Goal: Use online tool/utility: Utilize a website feature to perform a specific function

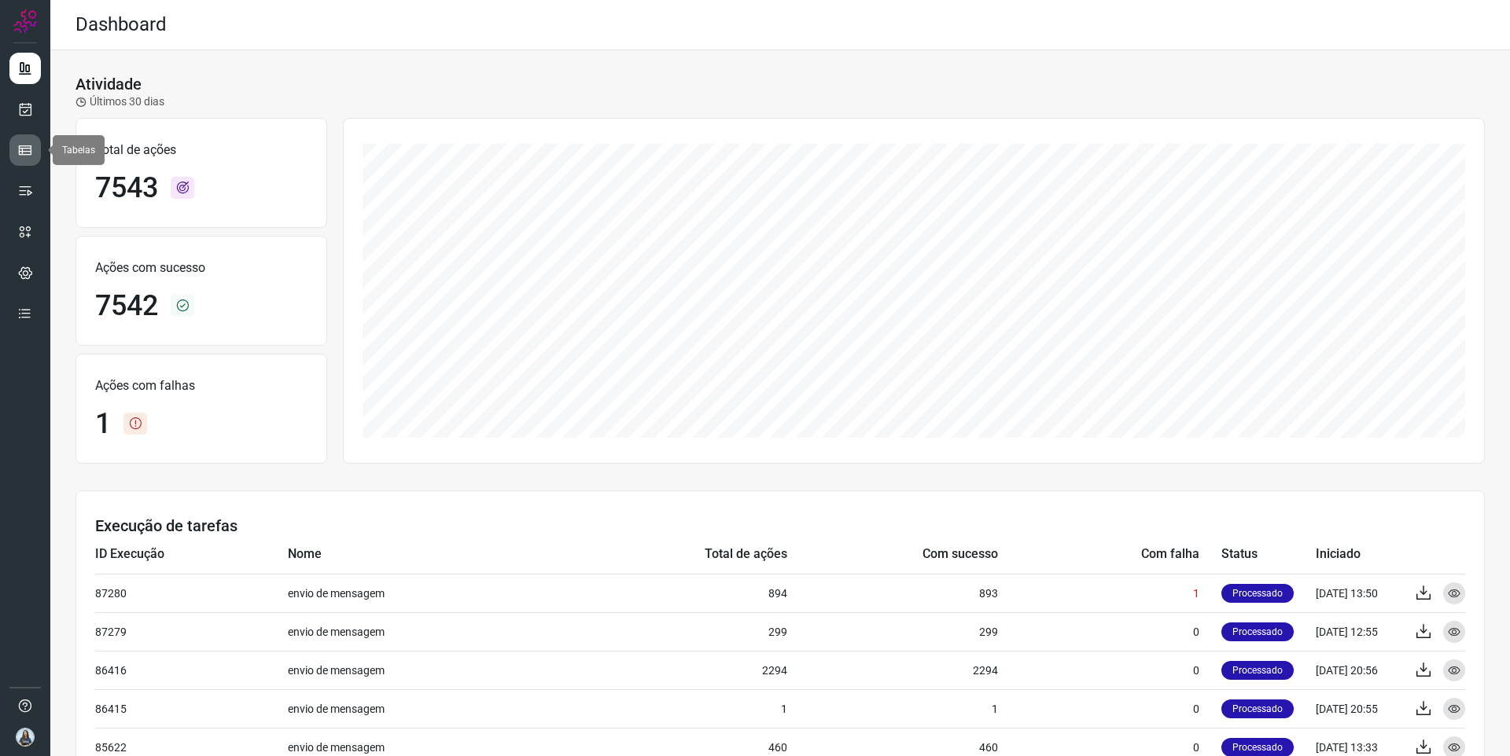
click at [29, 148] on icon at bounding box center [25, 150] width 16 height 16
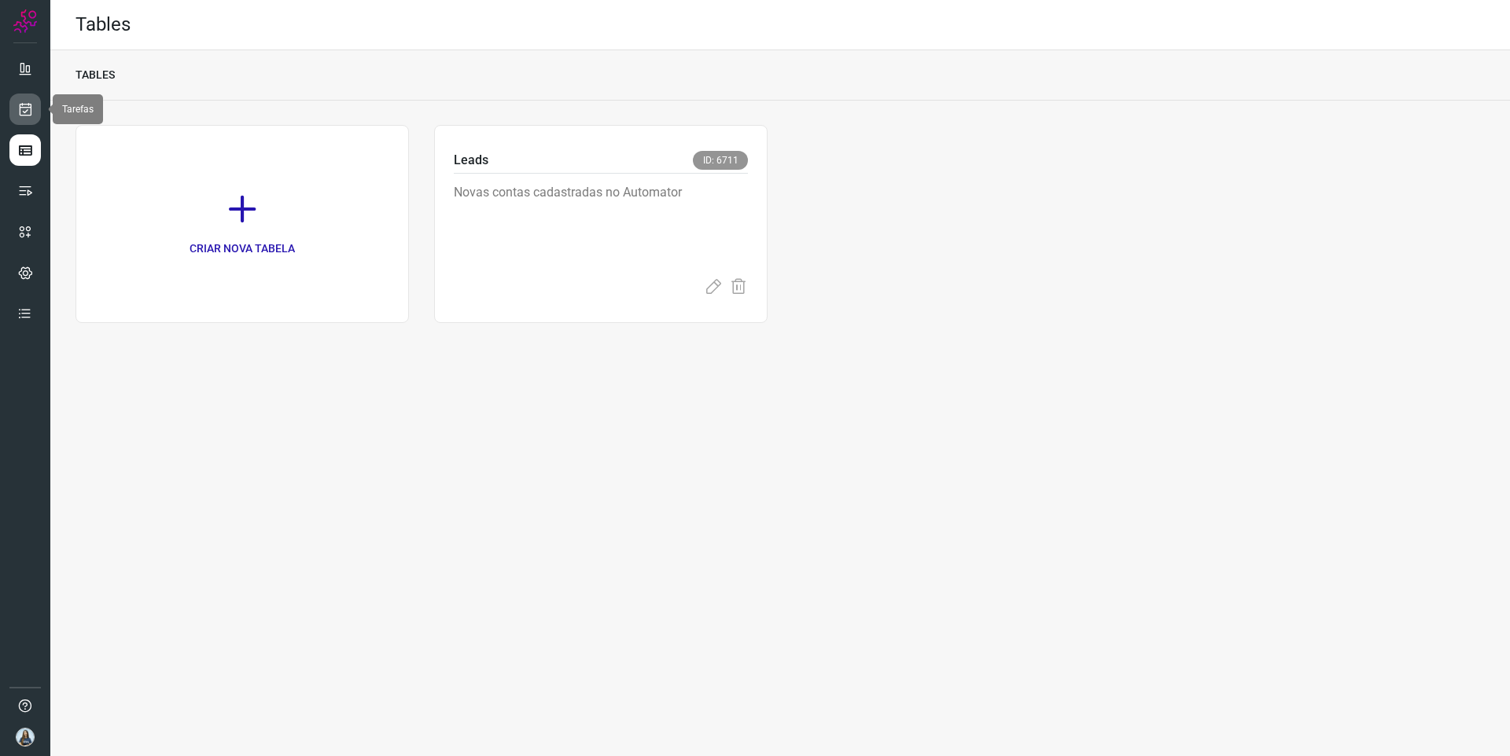
click at [29, 108] on icon at bounding box center [25, 109] width 17 height 16
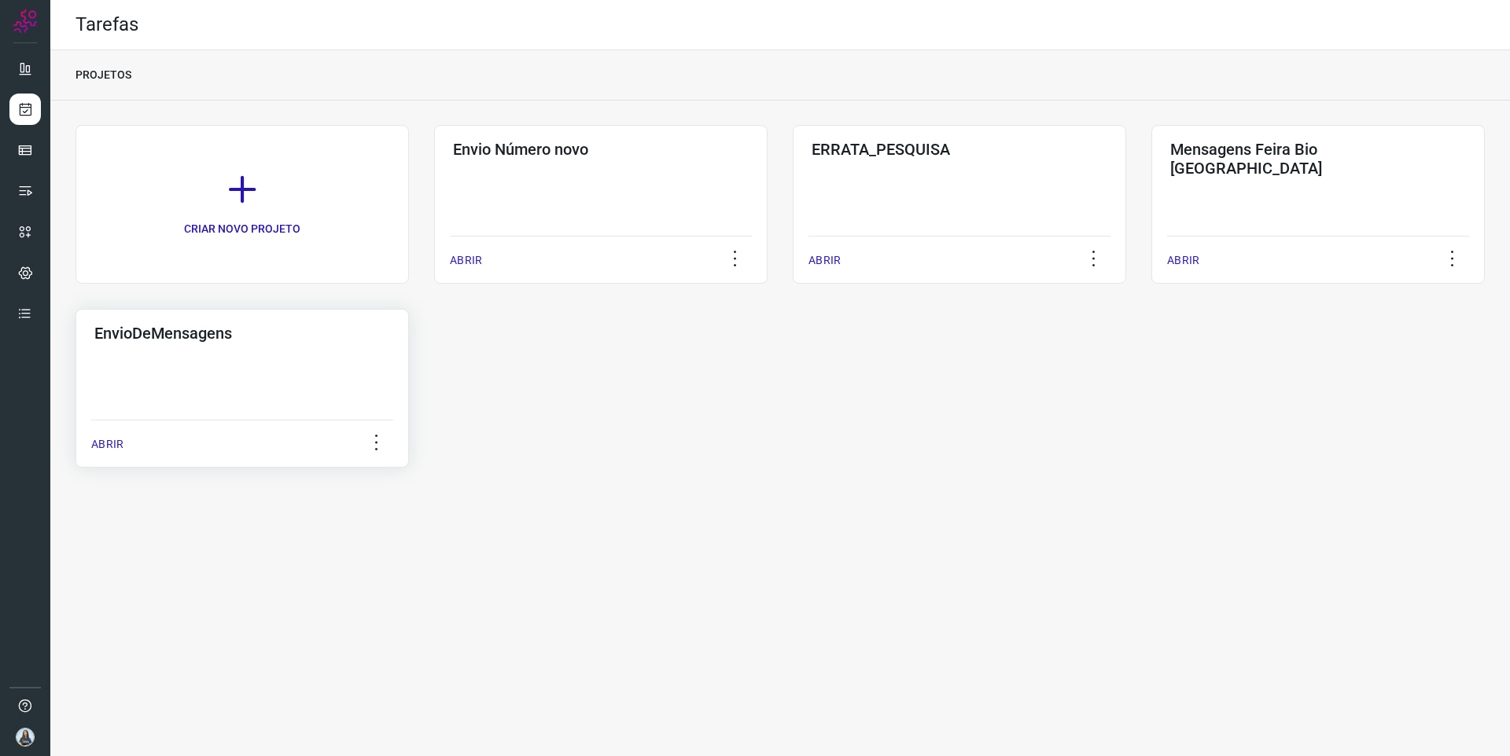
click at [325, 341] on h3 "EnvioDeMensagens" at bounding box center [242, 333] width 296 height 19
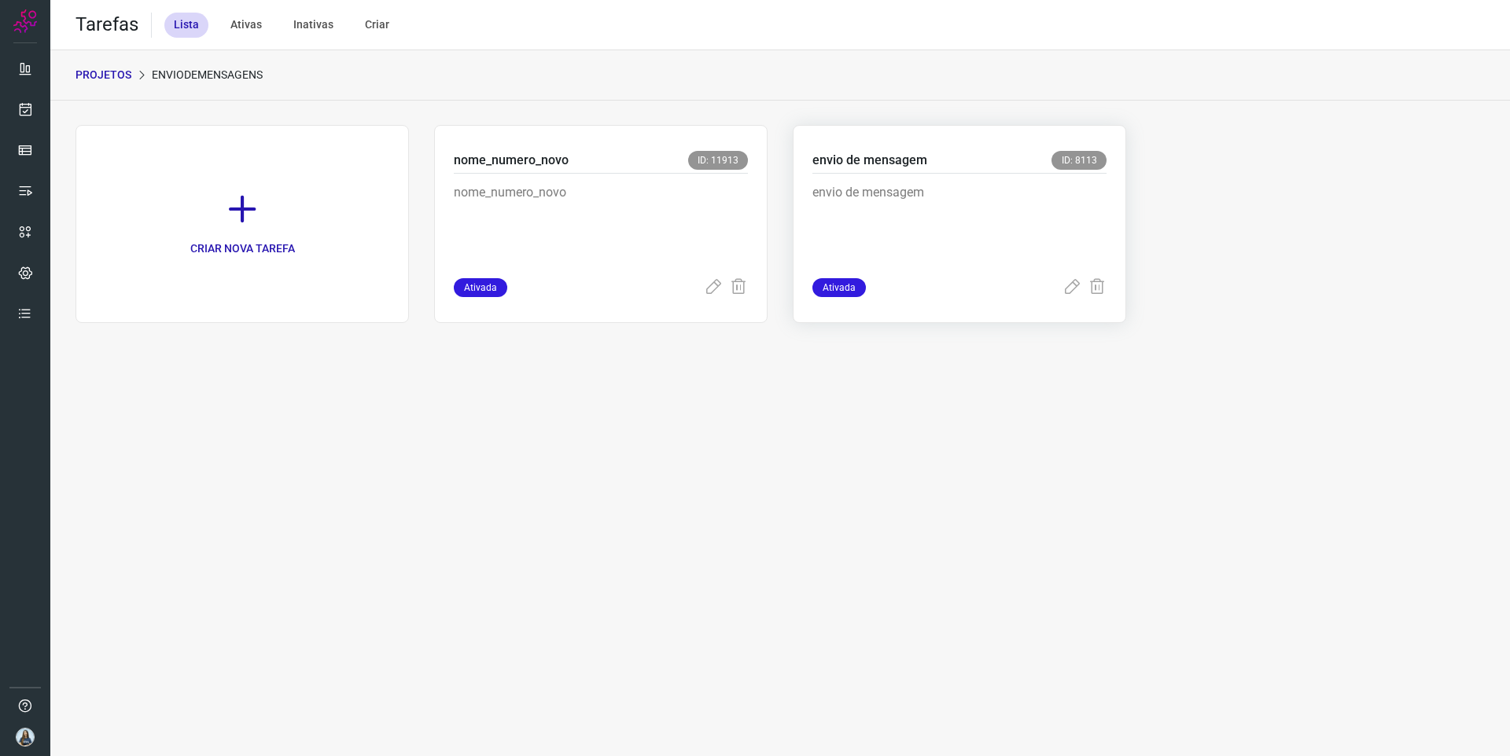
click at [878, 226] on p "envio de mensagem" at bounding box center [930, 222] width 236 height 79
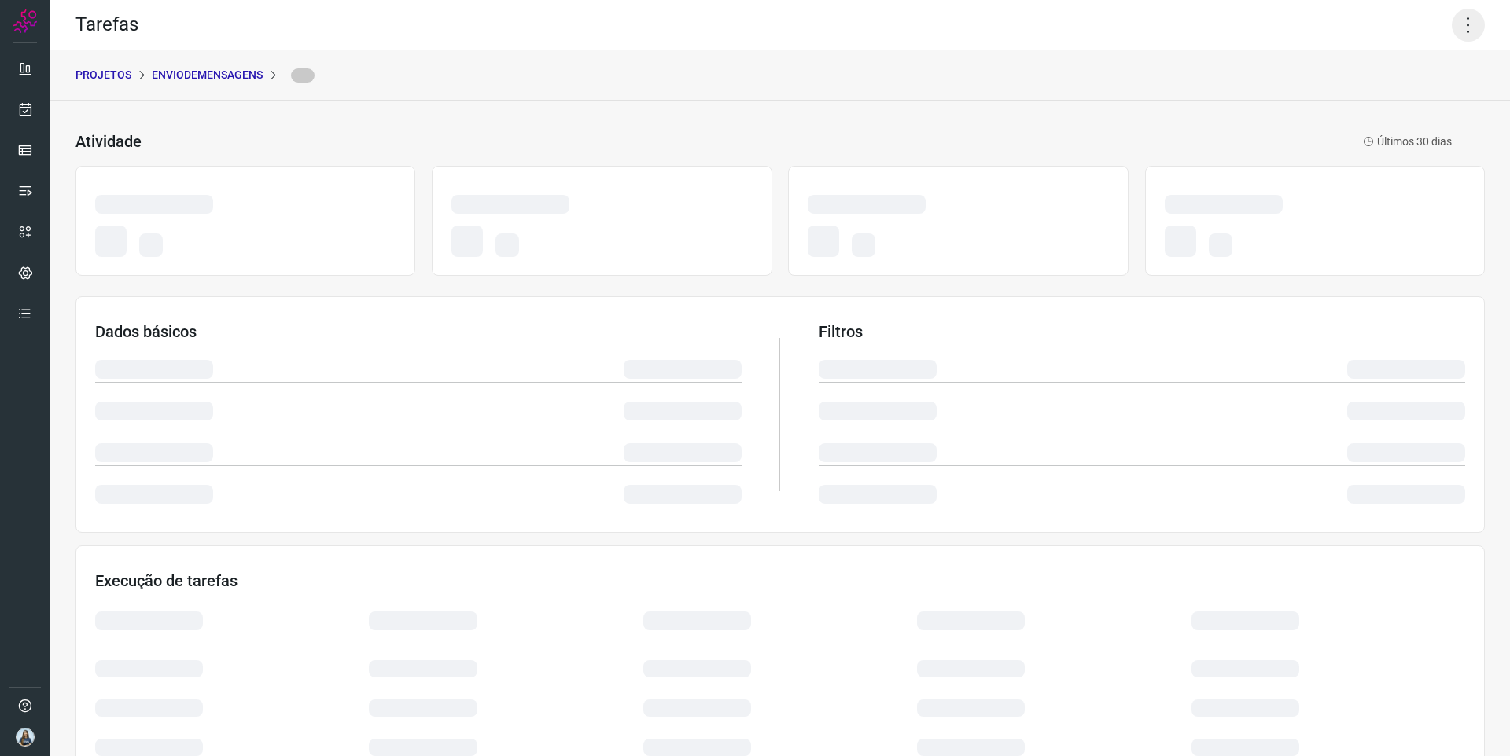
click at [1470, 31] on icon at bounding box center [1468, 25] width 33 height 33
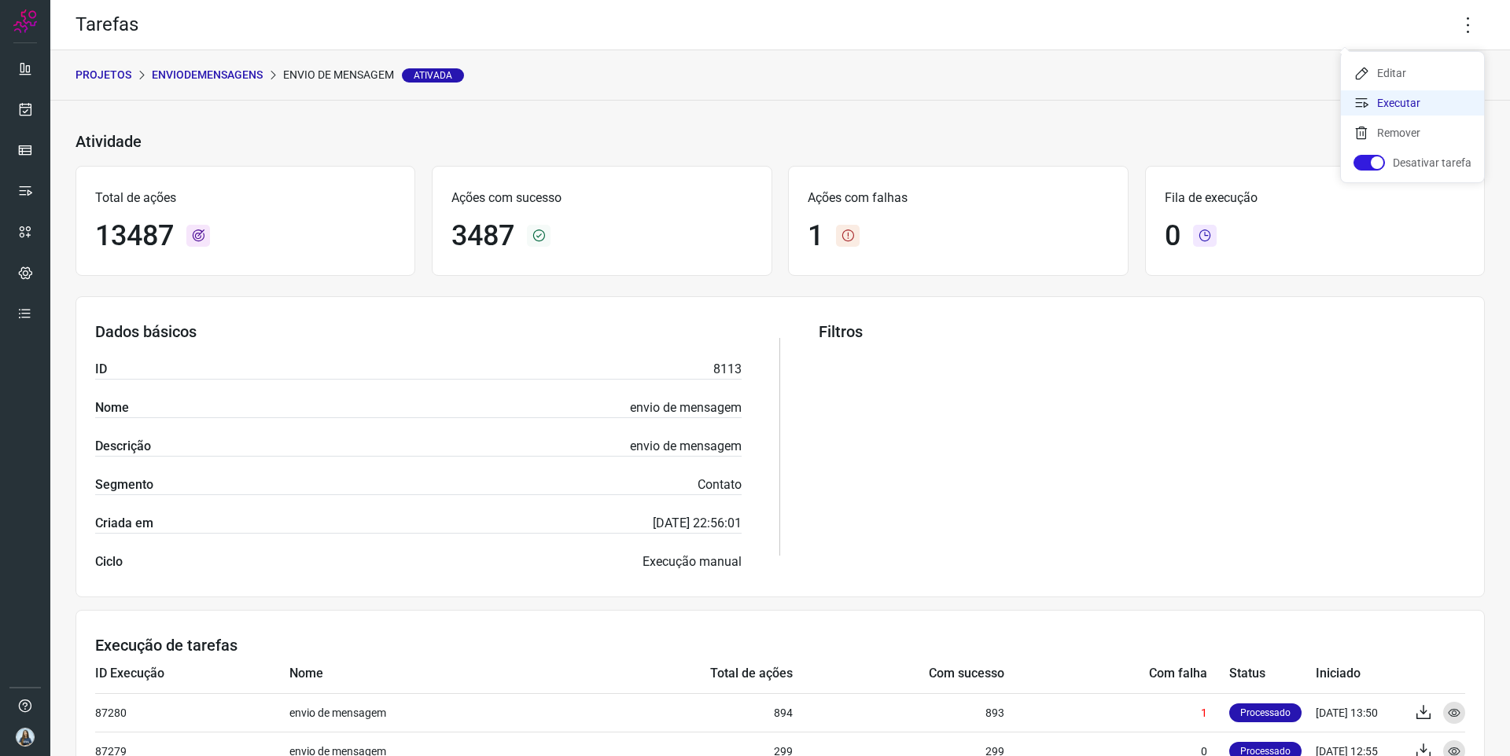
click at [1387, 105] on li "Executar" at bounding box center [1412, 102] width 143 height 25
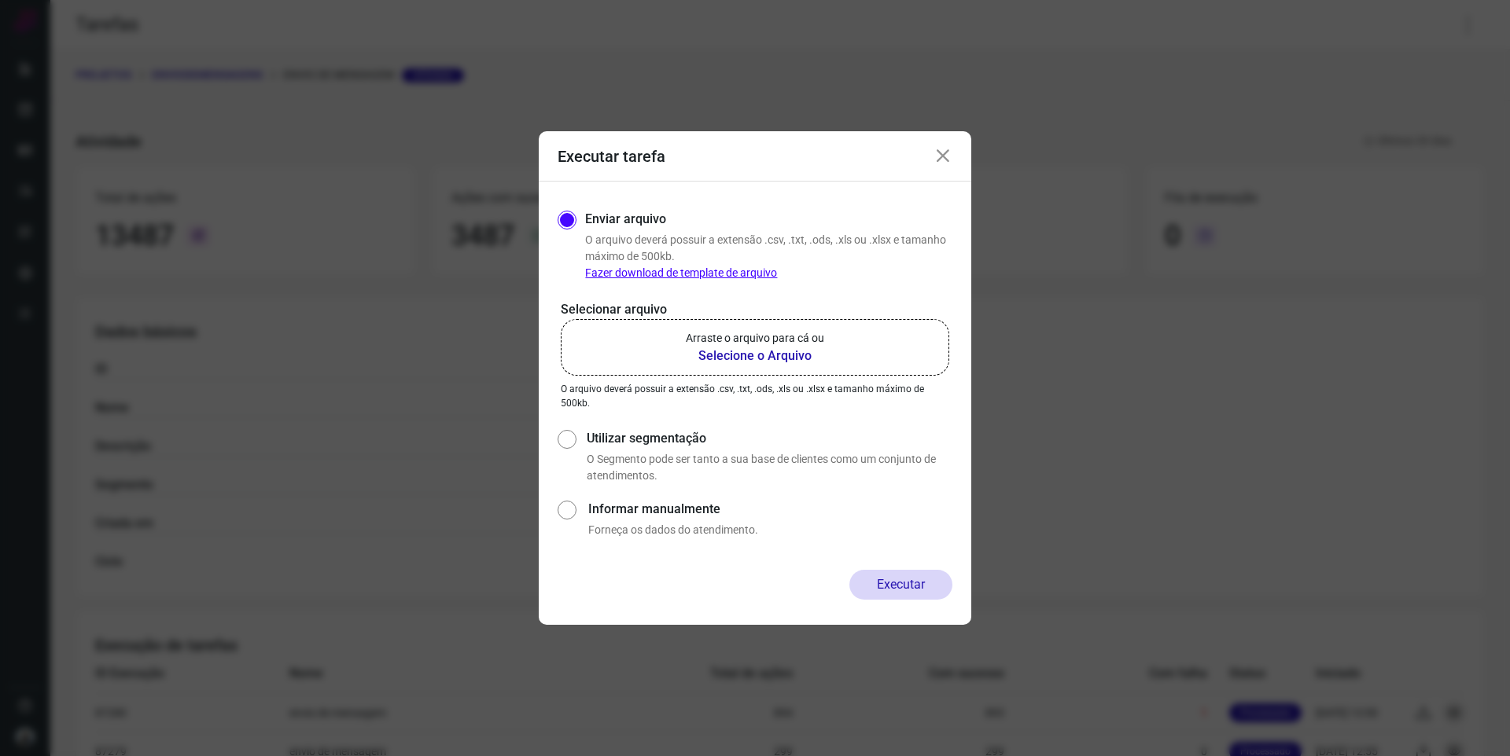
click at [775, 347] on b "Selecione o Arquivo" at bounding box center [755, 356] width 138 height 19
click at [0, 0] on input "Arraste o arquivo para cá ou Selecione o Arquivo" at bounding box center [0, 0] width 0 height 0
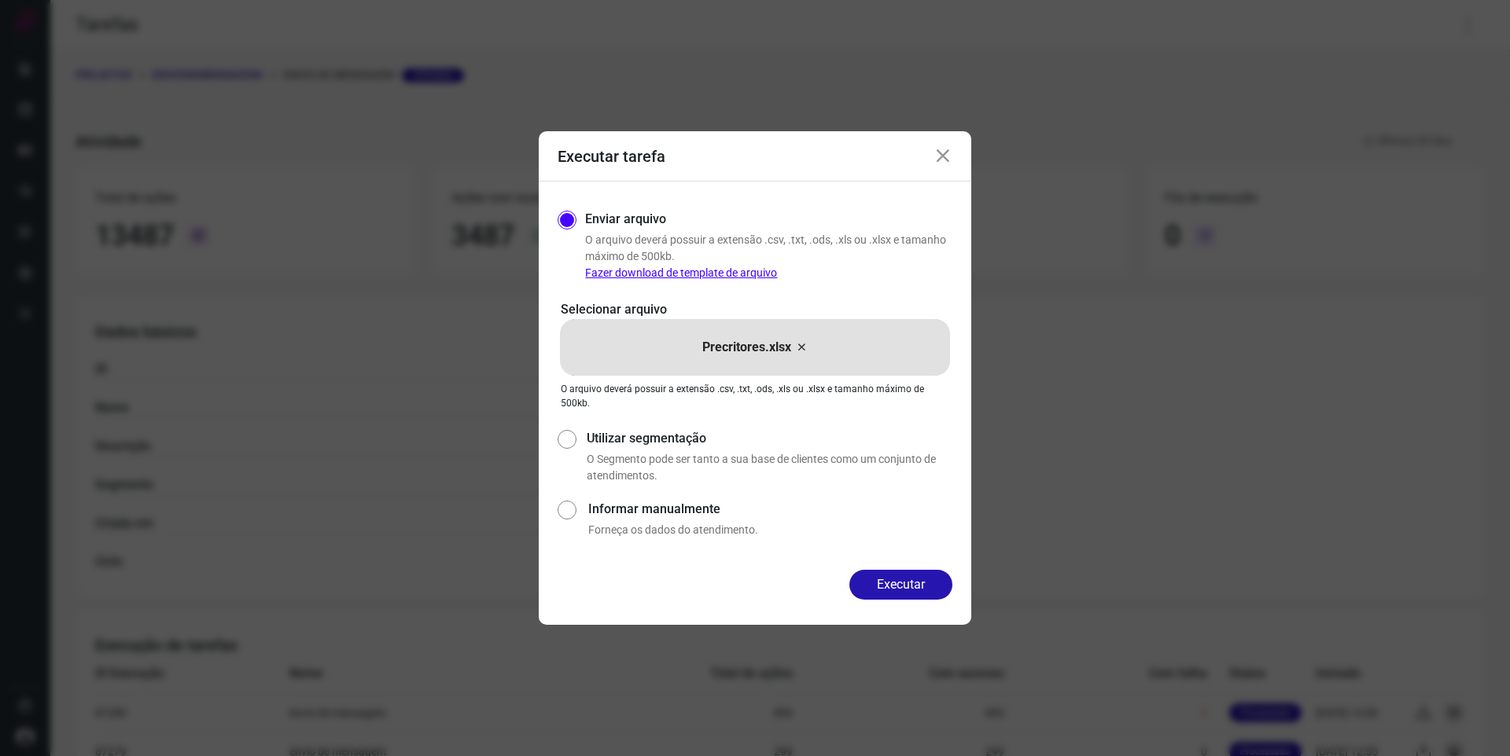
click at [896, 583] on button "Executar" at bounding box center [900, 585] width 103 height 30
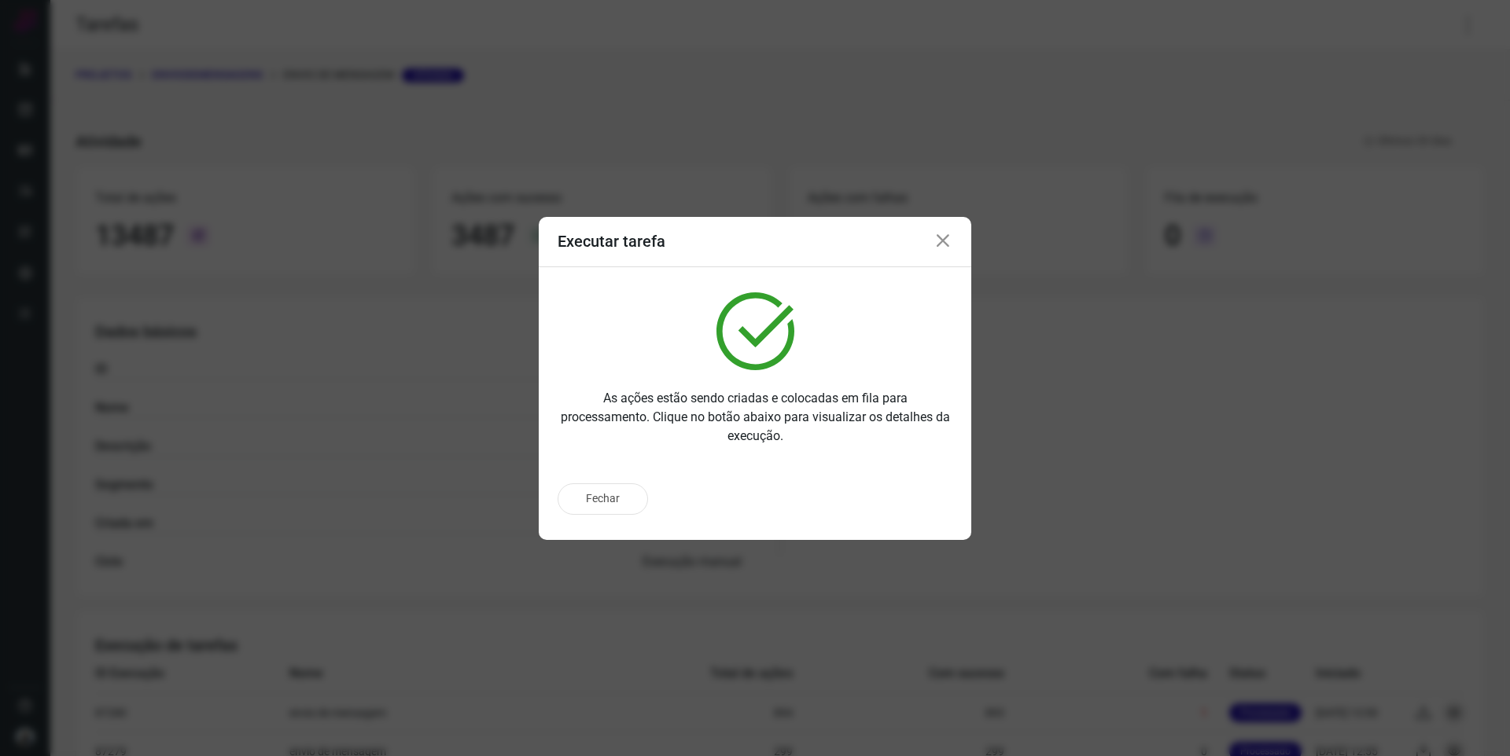
drag, startPoint x: 944, startPoint y: 238, endPoint x: 934, endPoint y: 245, distance: 12.0
click at [944, 238] on icon at bounding box center [942, 241] width 19 height 19
